Goal: Share content: Share content

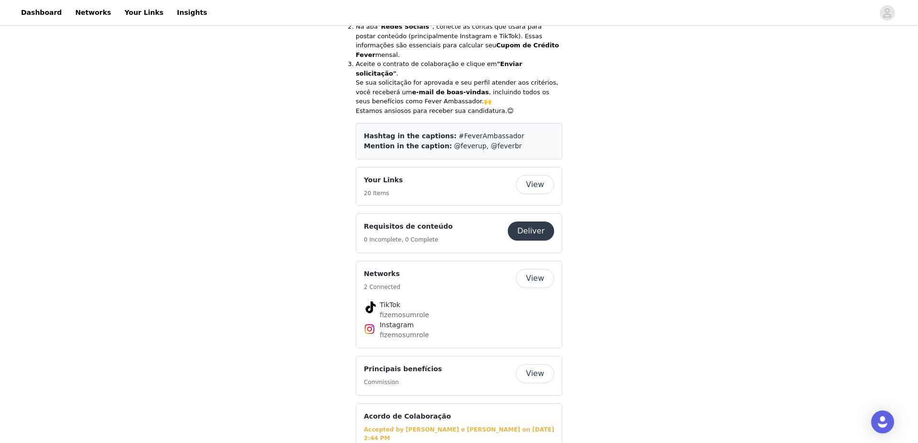
scroll to position [412, 0]
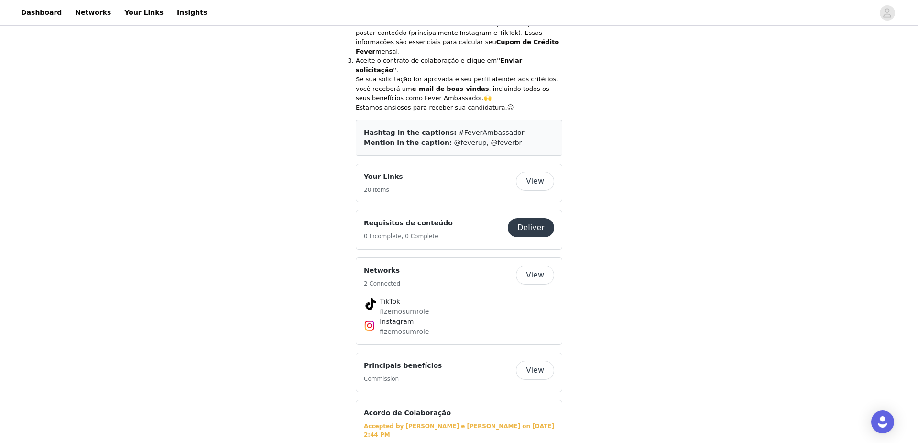
click at [532, 172] on button "View" at bounding box center [535, 181] width 38 height 19
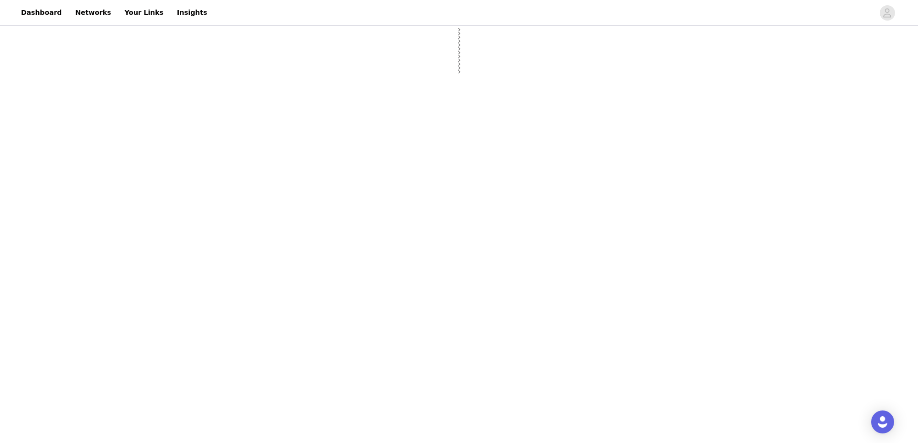
select select "12"
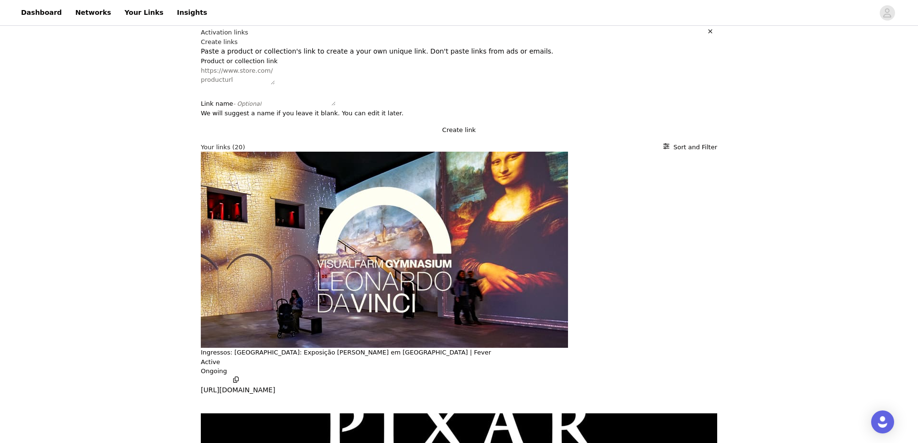
click at [241, 85] on textarea "Product or collection link" at bounding box center [238, 75] width 74 height 19
paste textarea "[URL][DOMAIN_NAME]"
type textarea "[URL][DOMAIN_NAME]"
click at [262, 106] on textarea "Link name - Optional" at bounding box center [299, 96] width 74 height 19
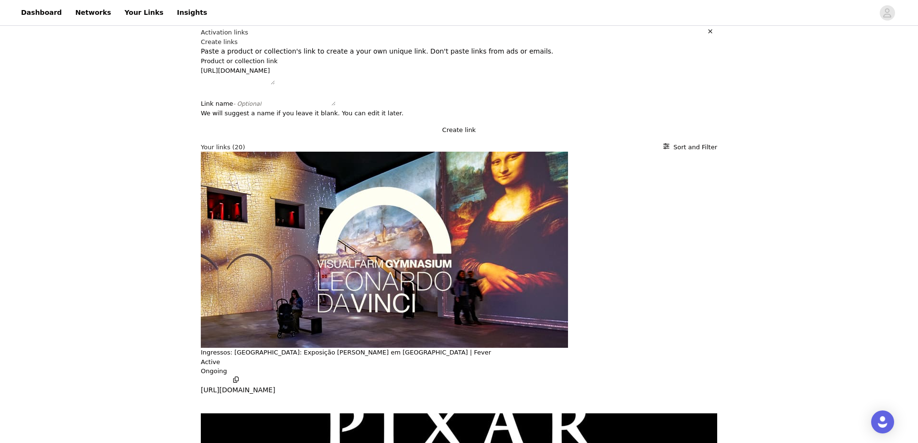
click at [450, 135] on button "Create link" at bounding box center [459, 130] width 516 height 10
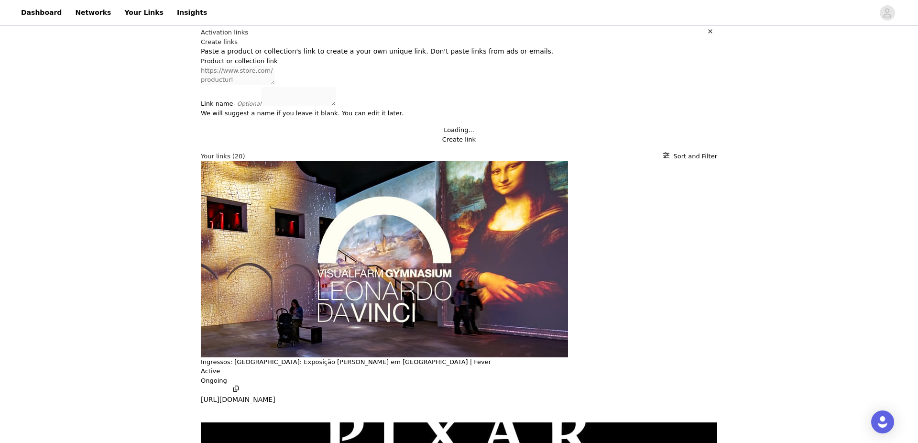
scroll to position [0, 0]
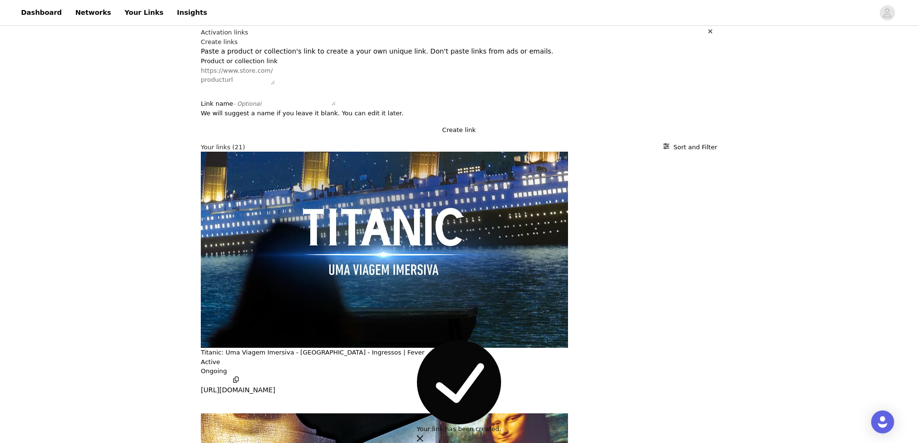
click at [270, 385] on p "[URL][DOMAIN_NAME]" at bounding box center [238, 390] width 75 height 10
